Goal: Navigation & Orientation: Find specific page/section

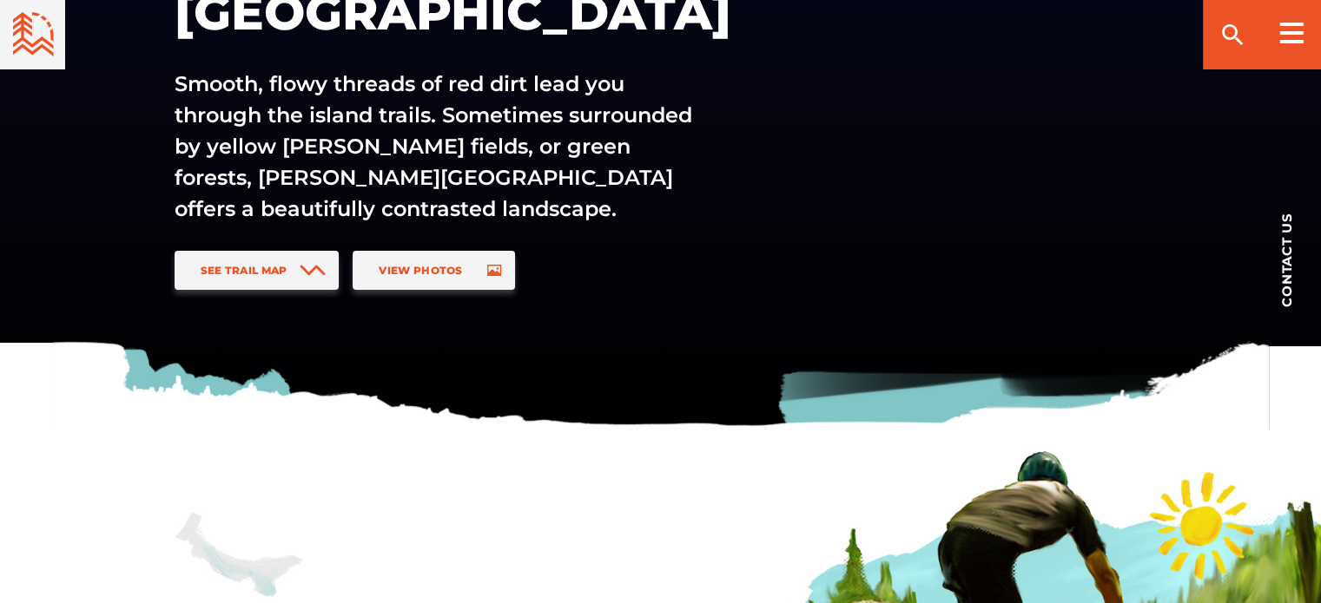
scroll to position [260, 0]
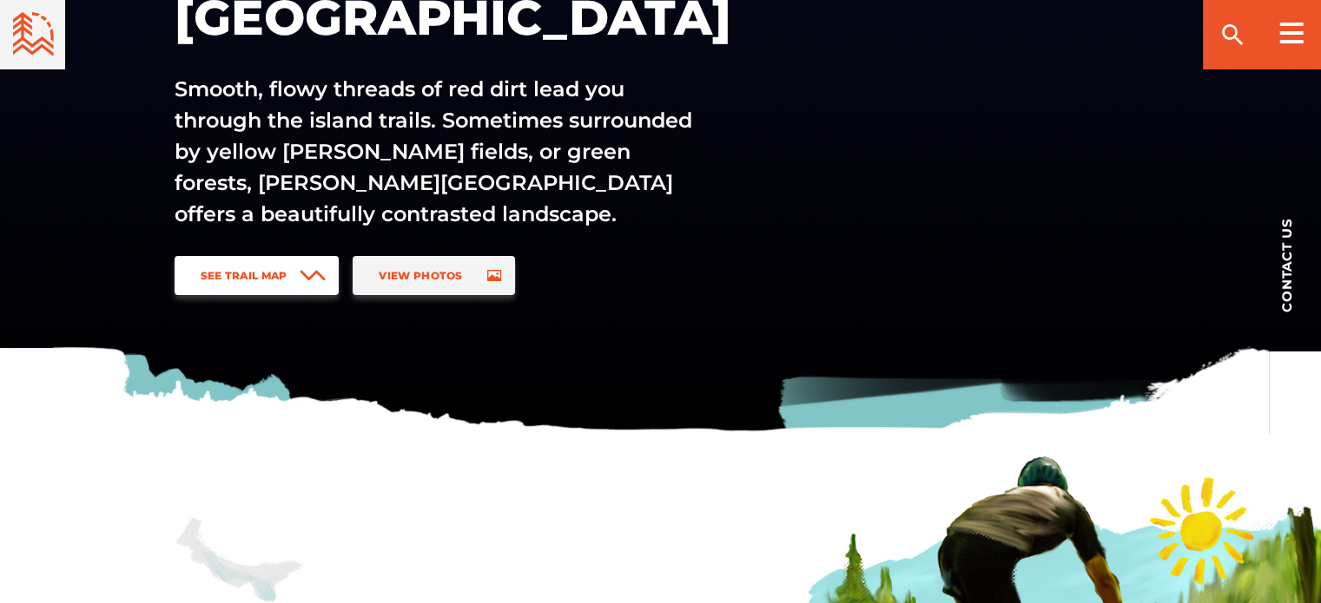
click at [253, 274] on span "See Trail Map" at bounding box center [244, 275] width 87 height 13
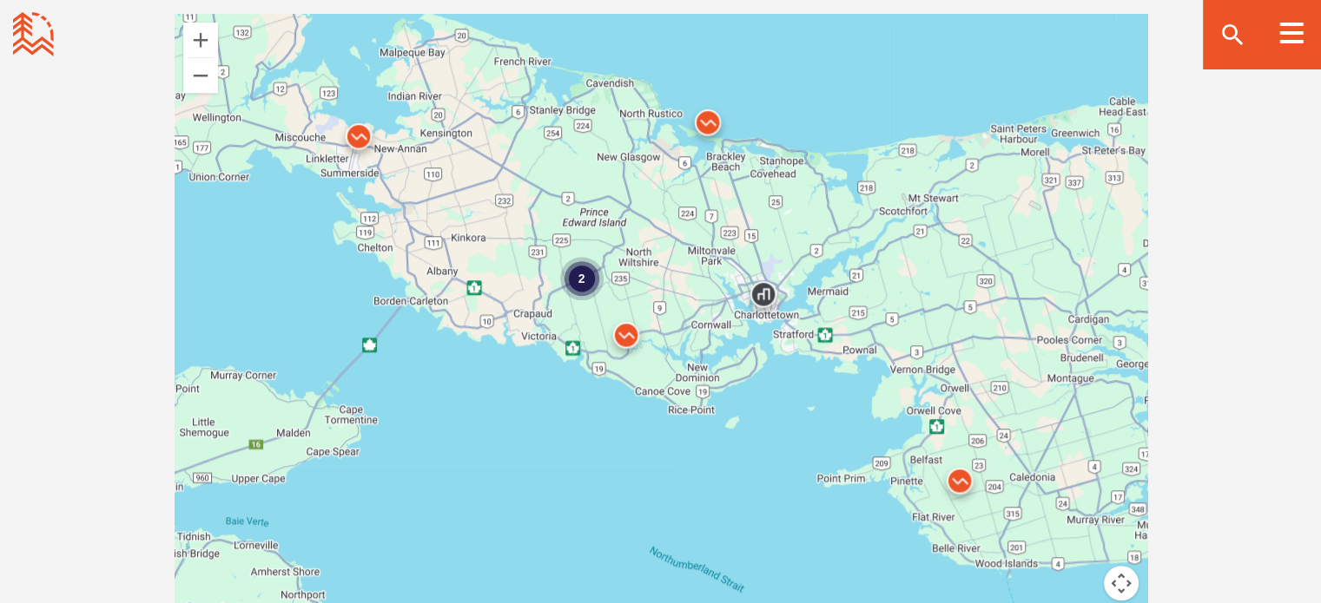
scroll to position [1546, 0]
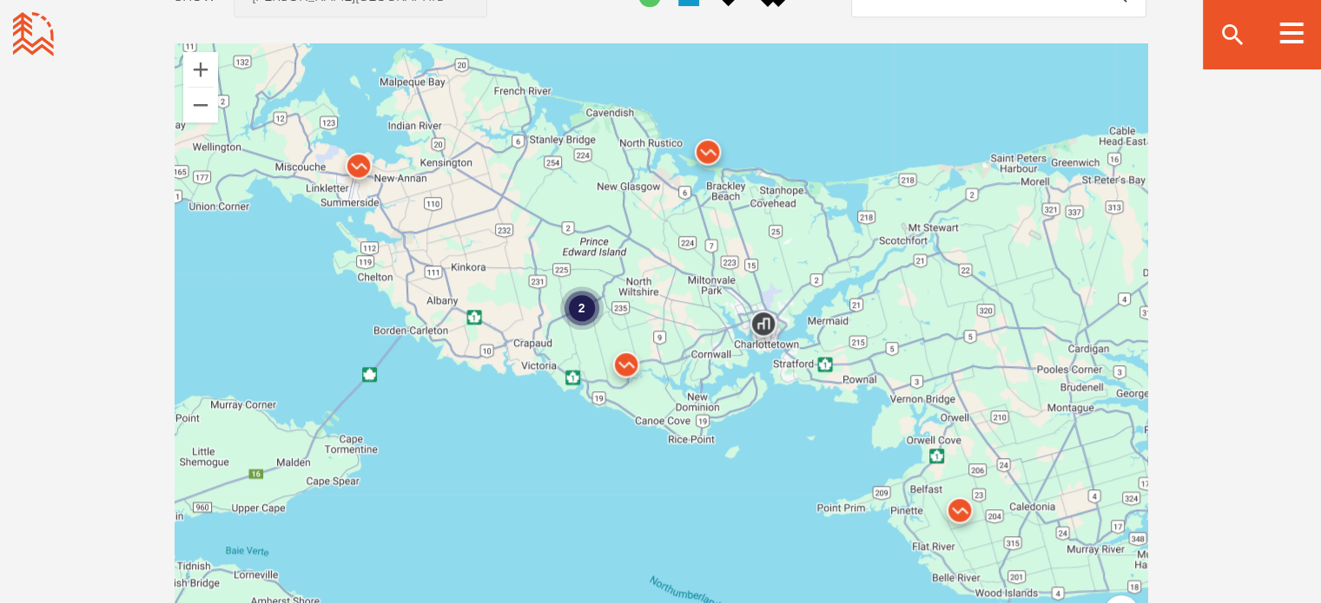
click at [710, 155] on img at bounding box center [708, 156] width 52 height 52
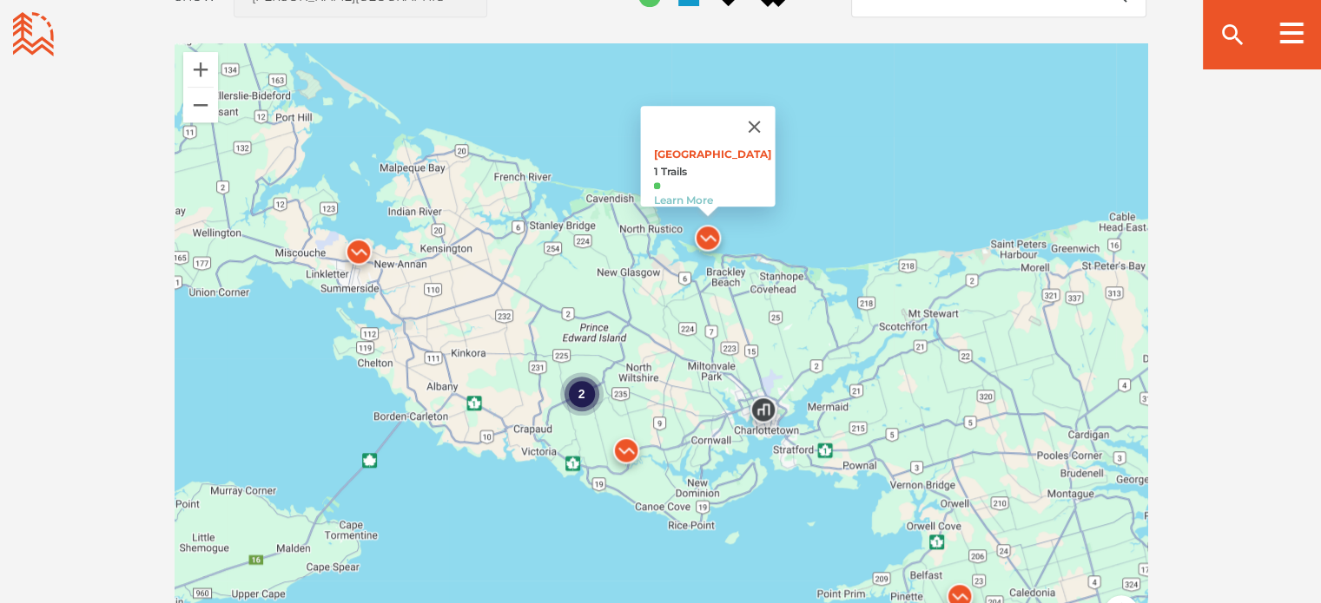
click at [624, 454] on img at bounding box center [626, 455] width 52 height 52
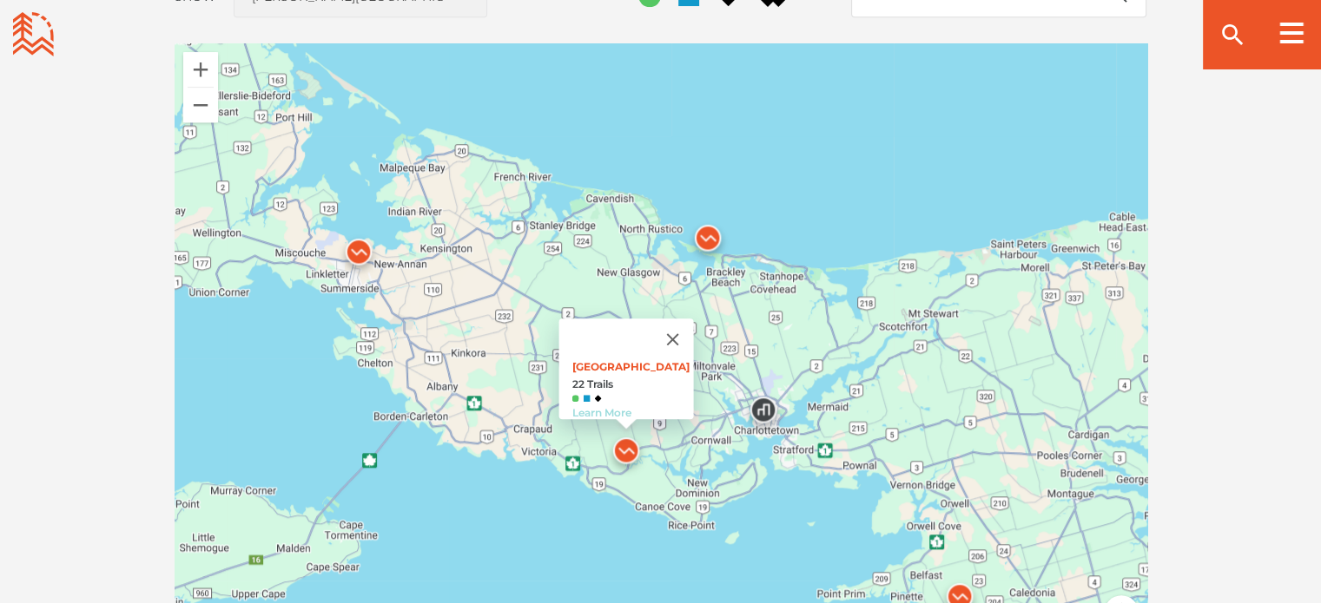
click at [594, 406] on link "Learn More" at bounding box center [600, 412] width 59 height 13
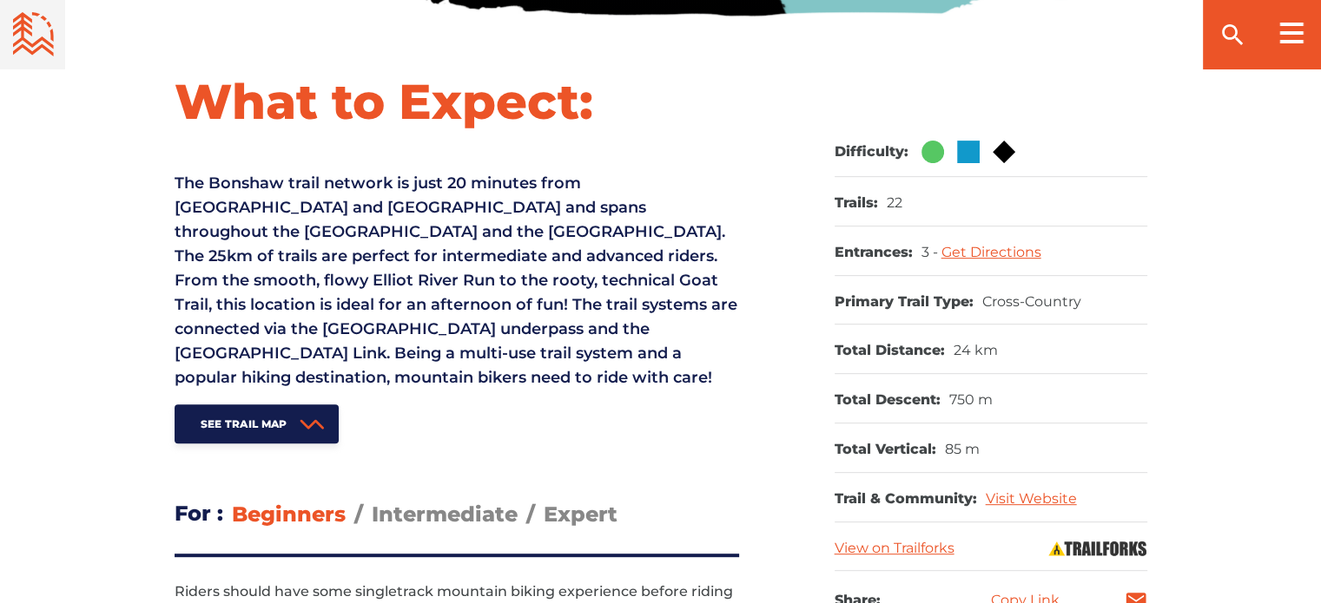
scroll to position [608, 0]
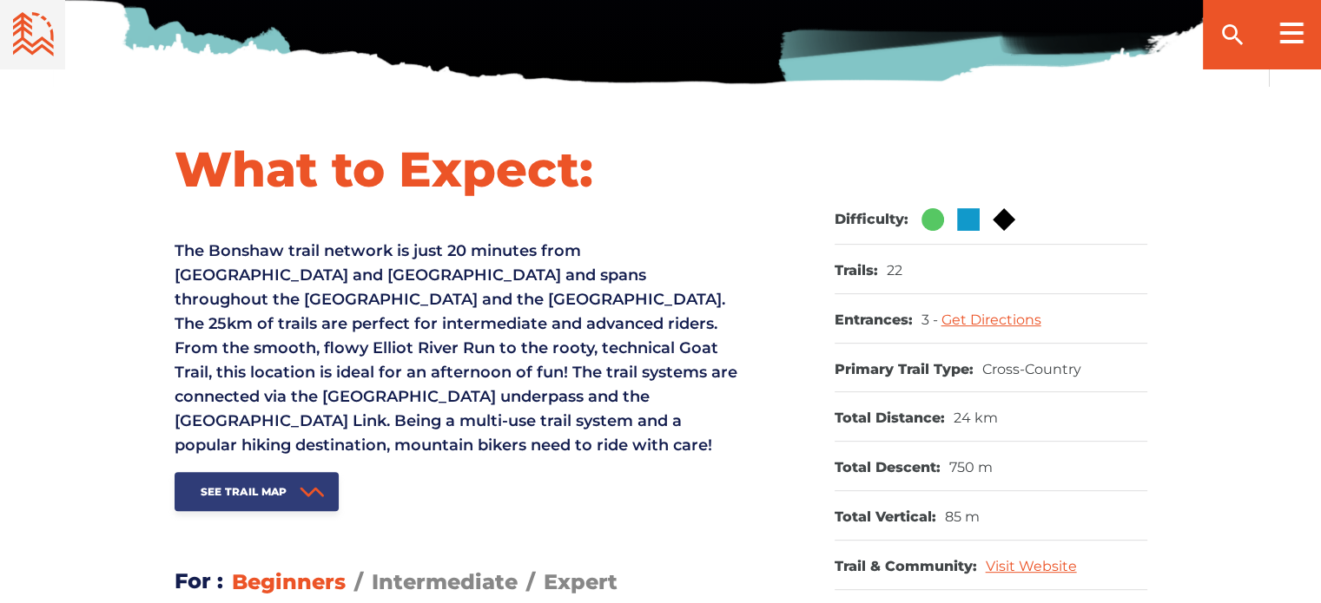
click at [259, 487] on span "See Trail Map" at bounding box center [244, 491] width 87 height 13
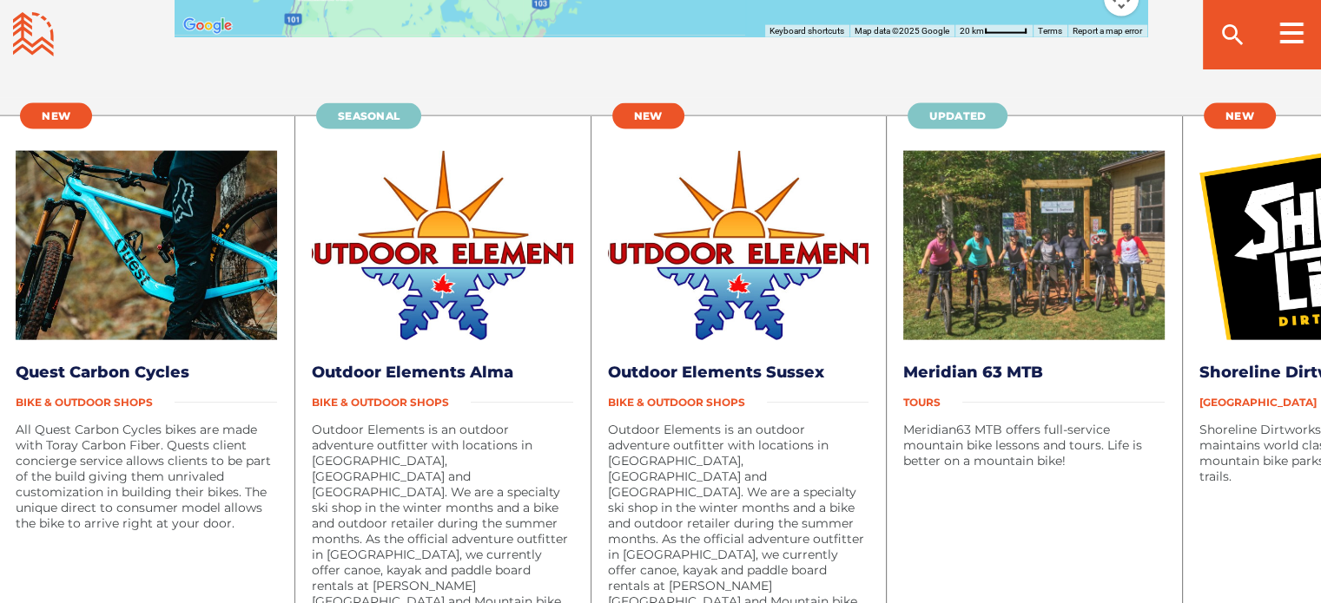
scroll to position [3925, 0]
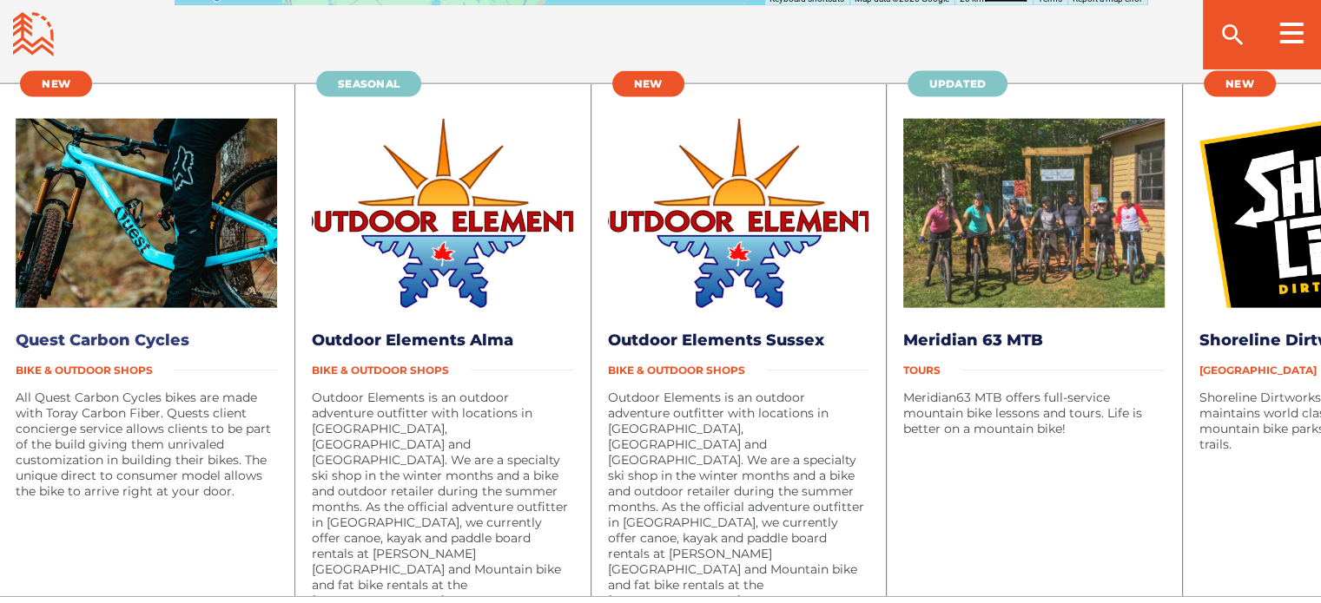
click at [113, 331] on link "Quest Carbon Cycles" at bounding box center [103, 340] width 174 height 19
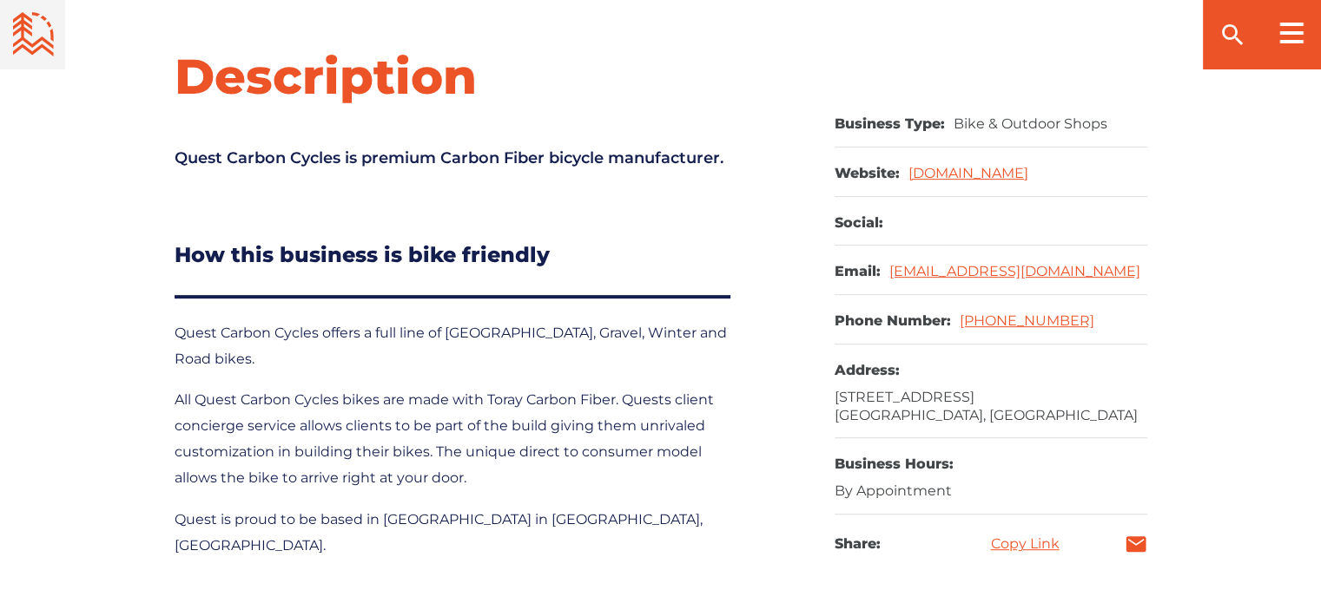
scroll to position [608, 0]
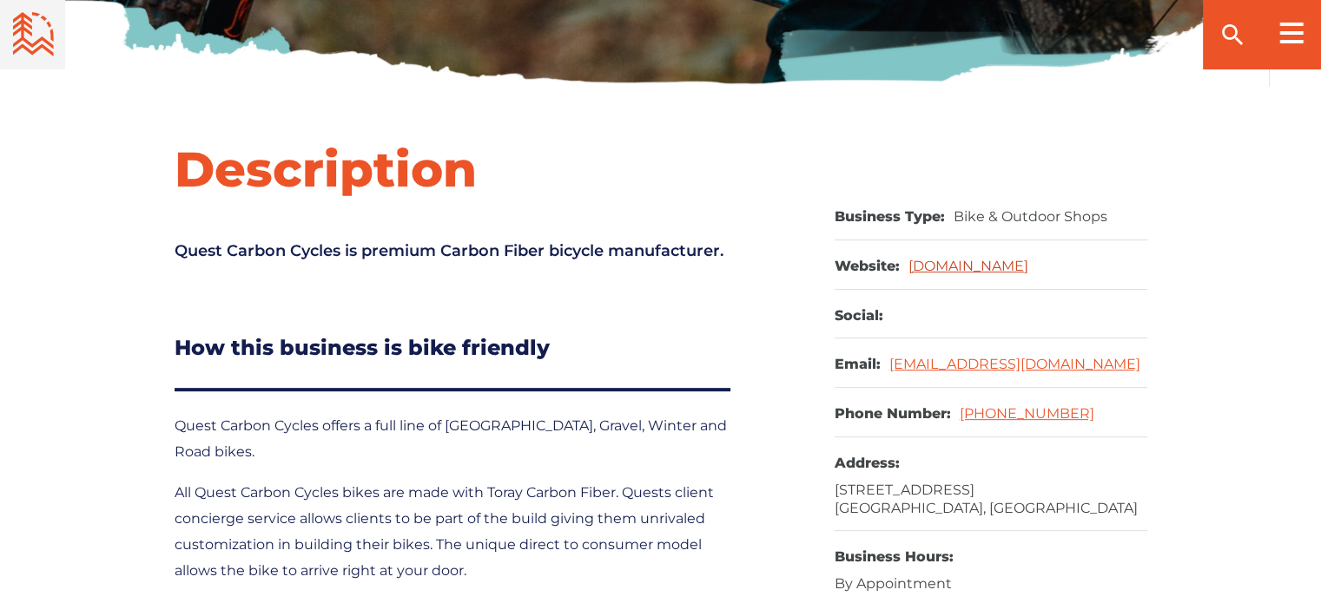
click at [1000, 270] on link "questcarboncycles.com" at bounding box center [968, 266] width 120 height 16
